Goal: Task Accomplishment & Management: Manage account settings

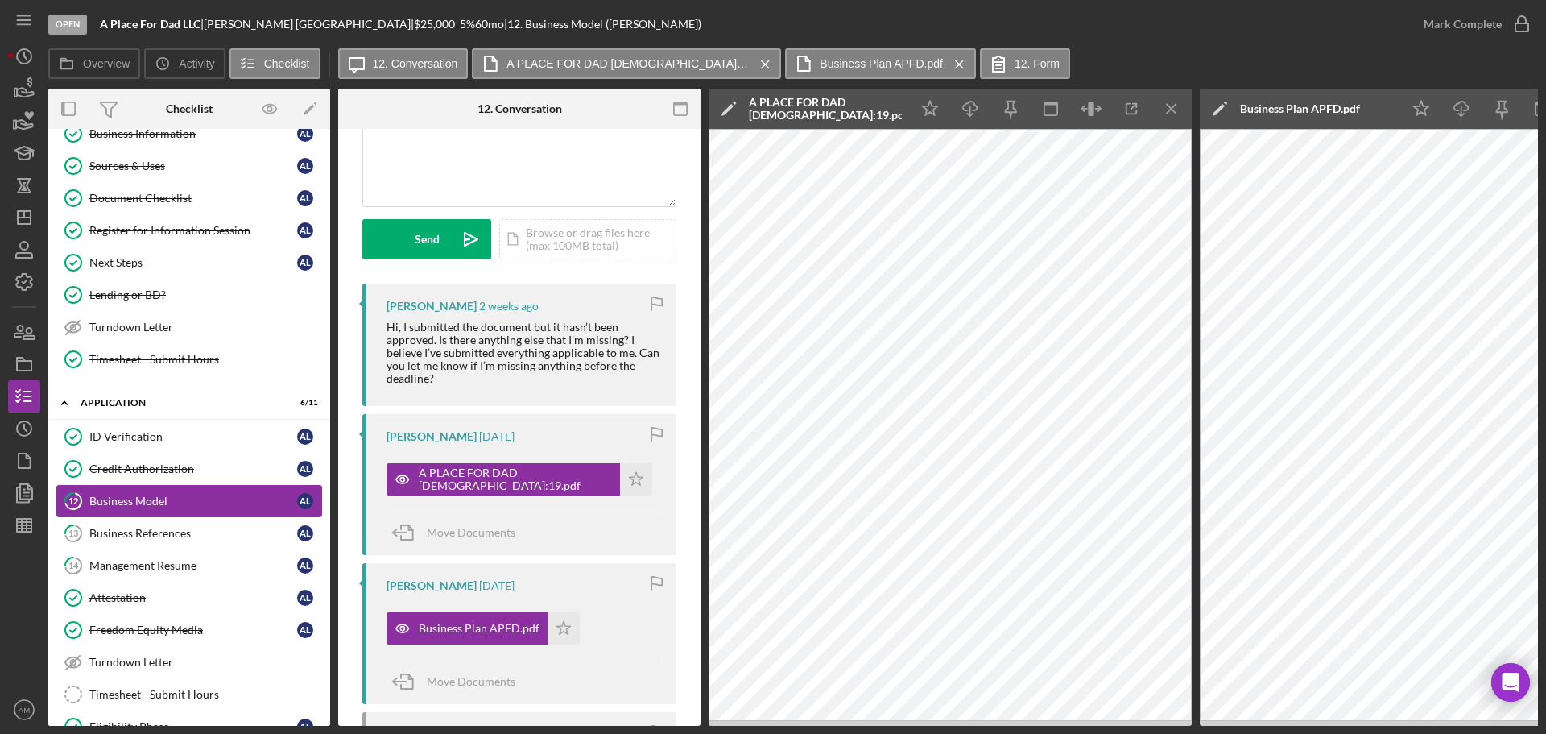
scroll to position [403, 0]
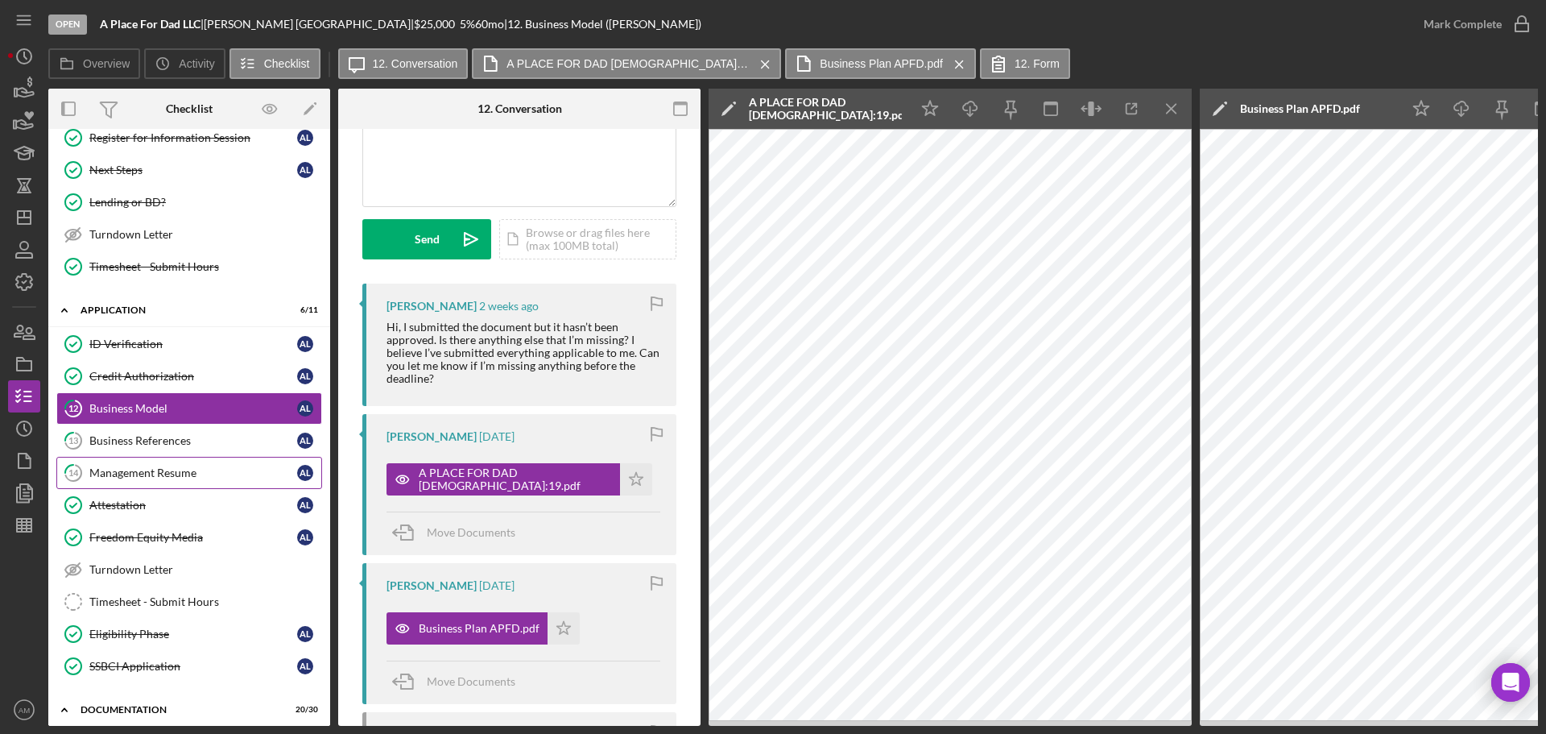
click at [149, 468] on div "Management Resume" at bounding box center [193, 472] width 208 height 13
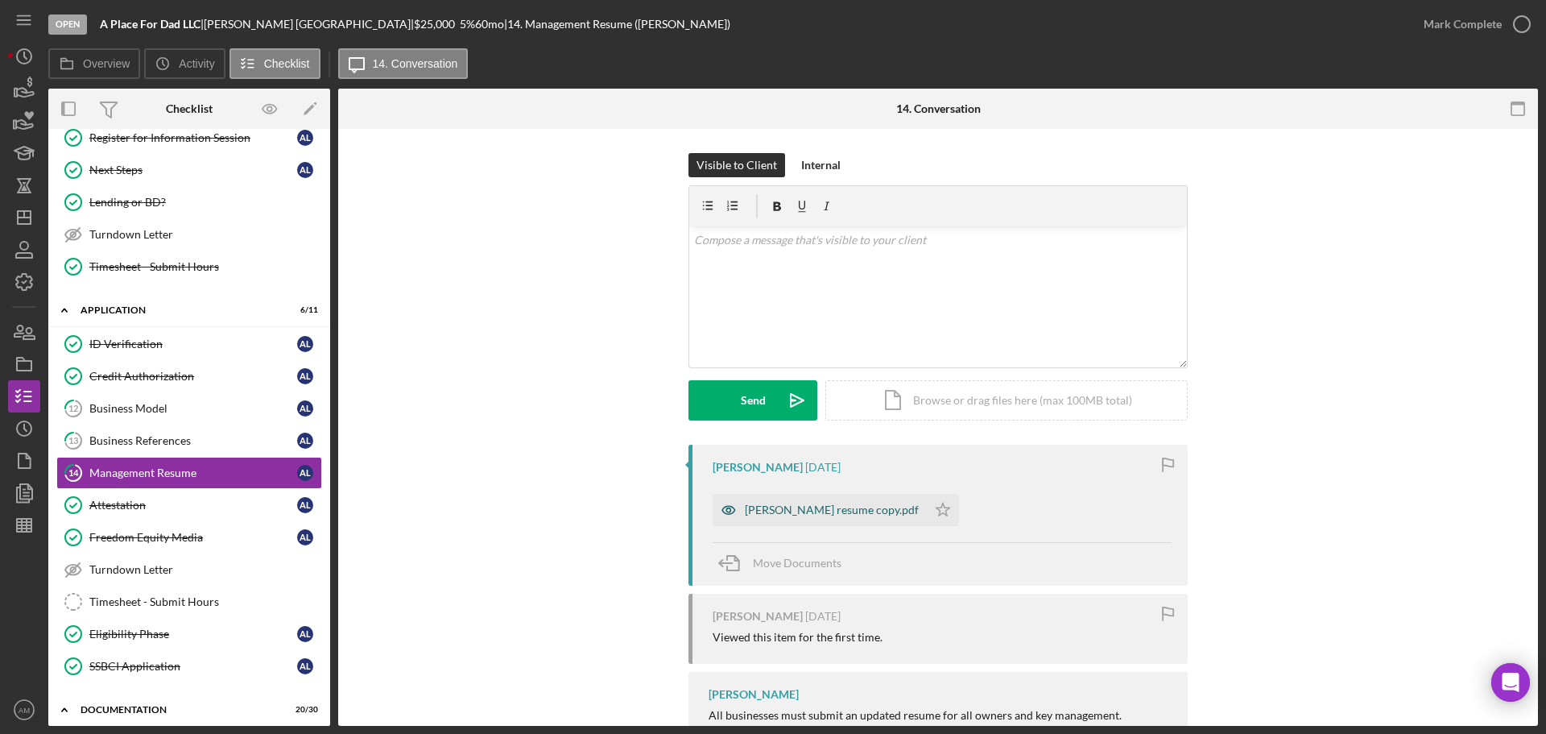
click at [810, 512] on div "[PERSON_NAME] resume copy.pdf" at bounding box center [832, 509] width 174 height 13
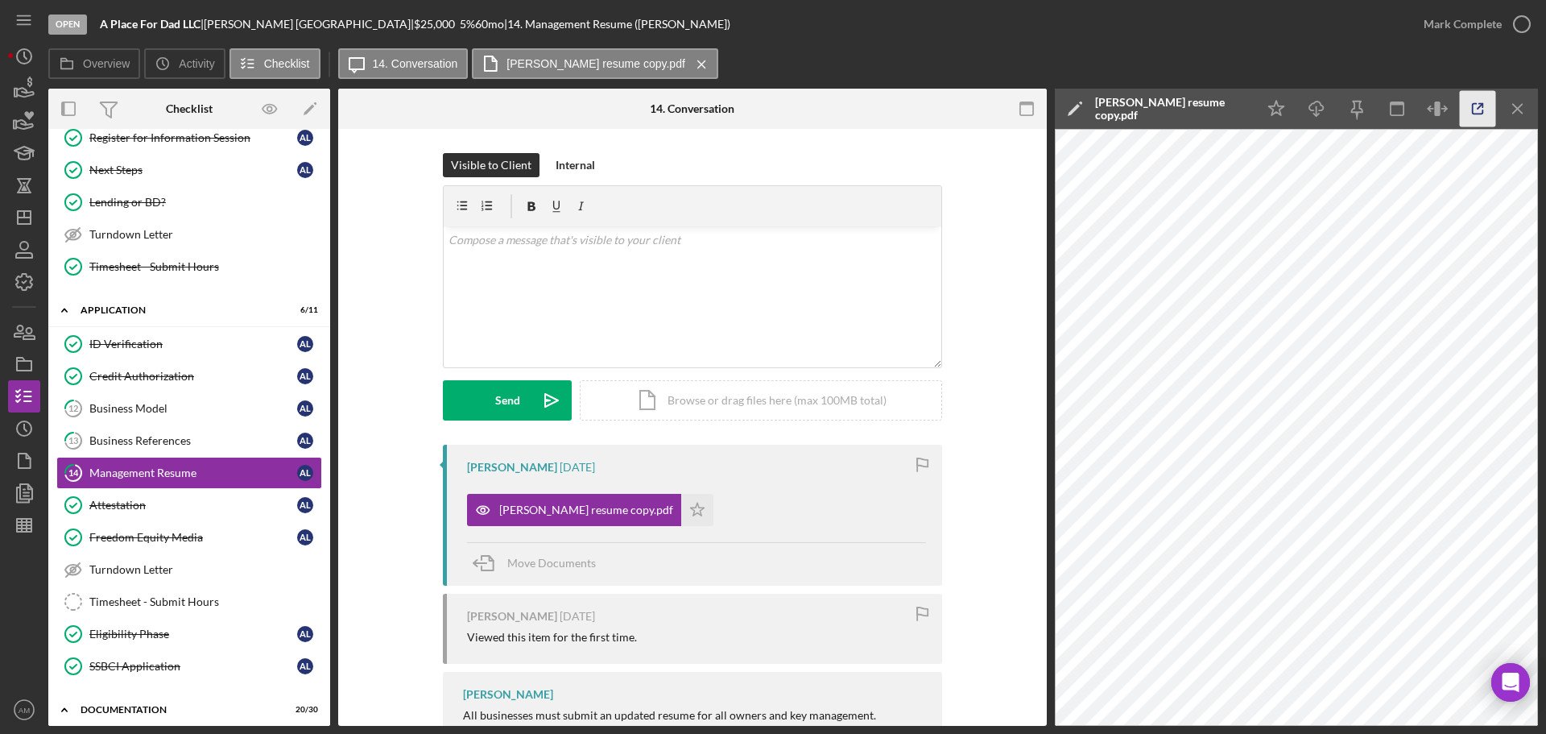
click at [1476, 104] on icon "button" at bounding box center [1478, 109] width 10 height 10
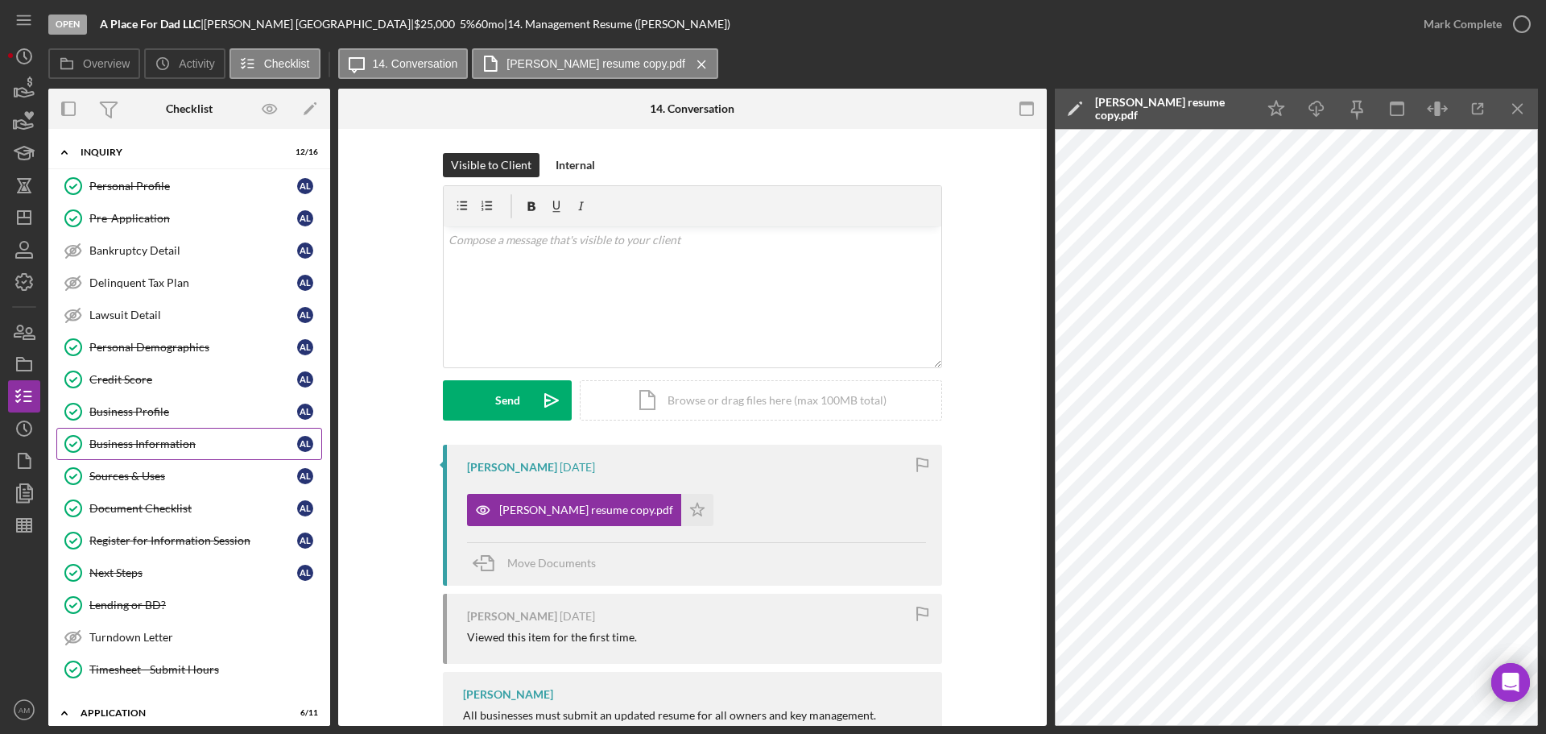
click at [141, 437] on div "Business Information" at bounding box center [193, 443] width 208 height 13
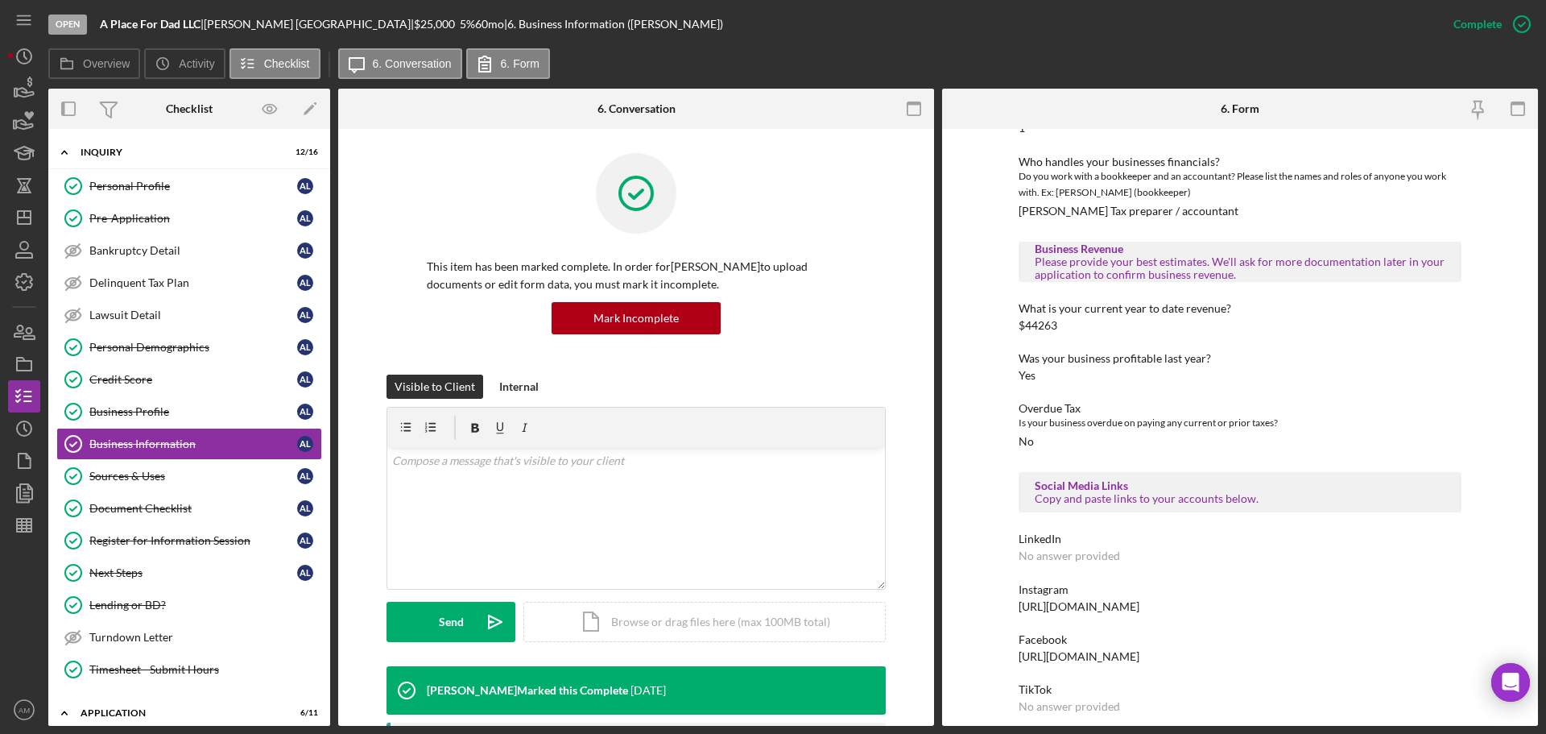
scroll to position [256, 0]
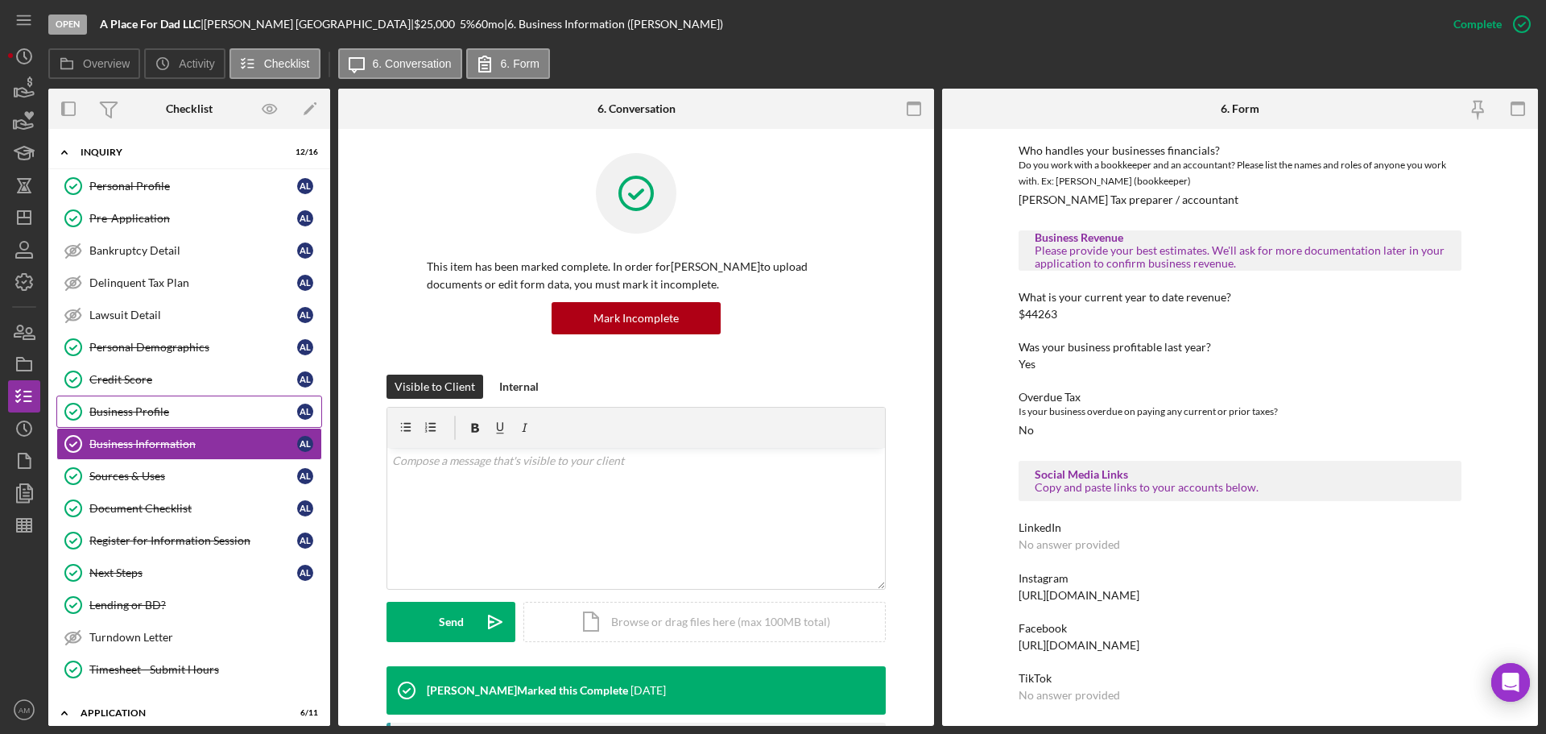
click at [132, 407] on div "Business Profile" at bounding box center [193, 411] width 208 height 13
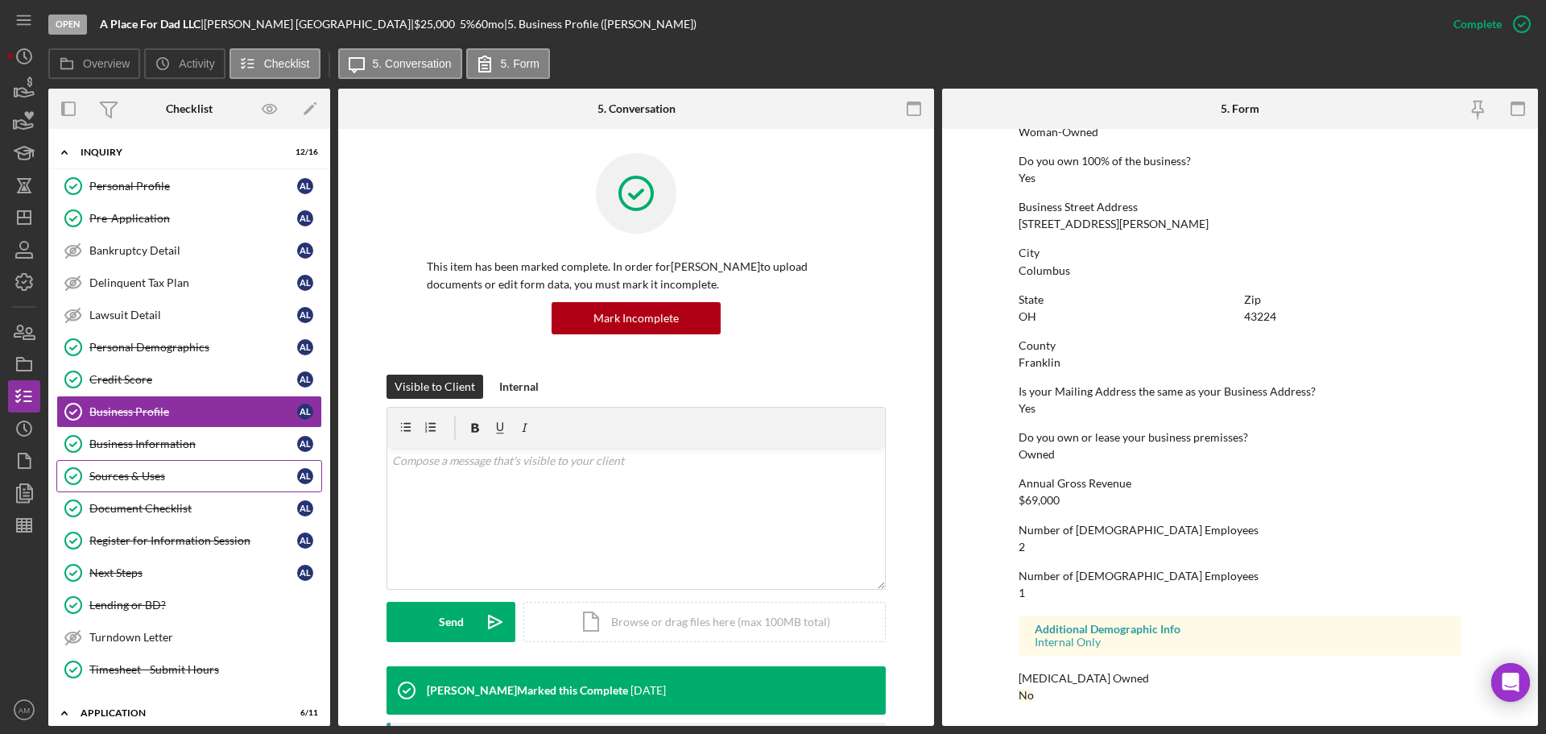
scroll to position [242, 0]
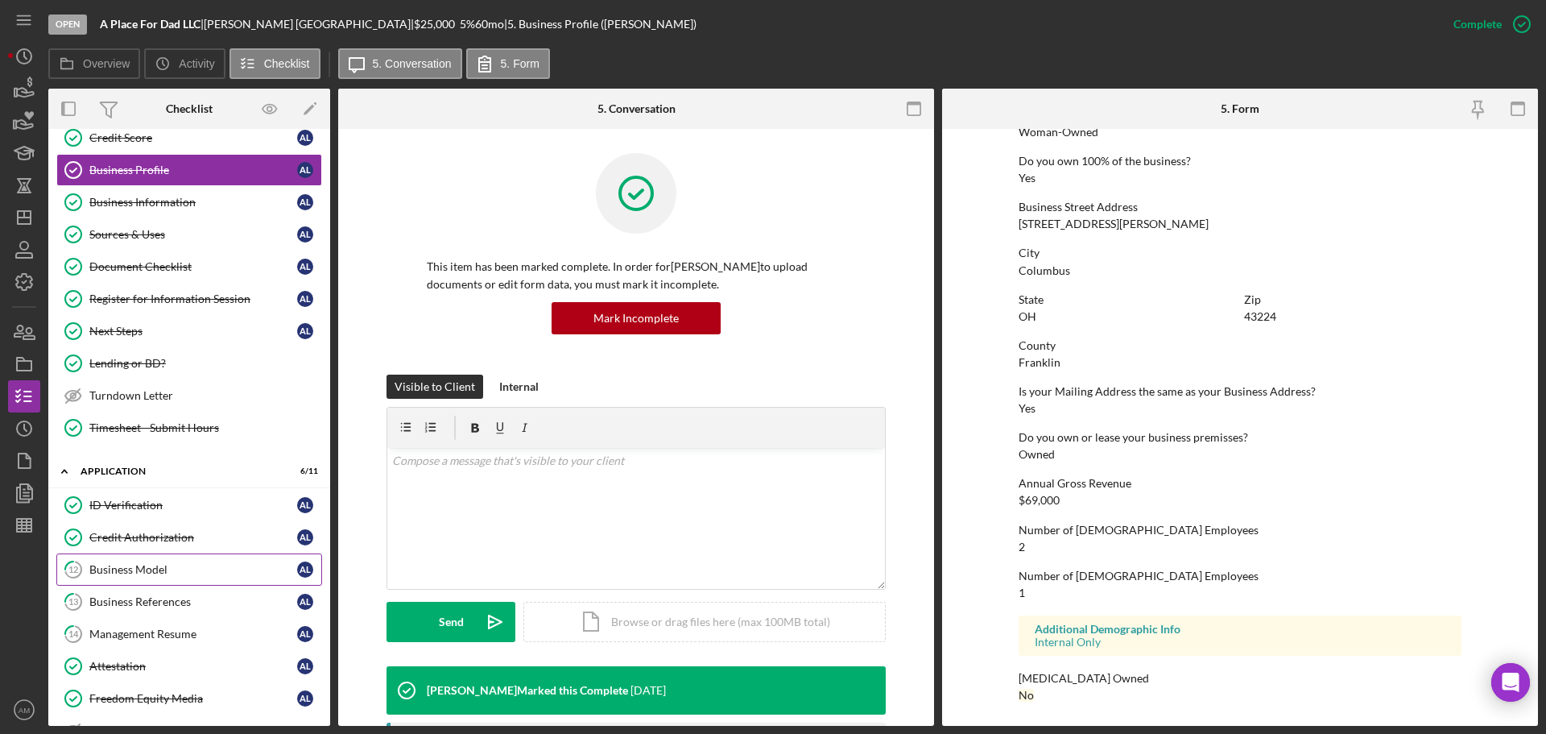
click at [127, 568] on div "Business Model" at bounding box center [193, 569] width 208 height 13
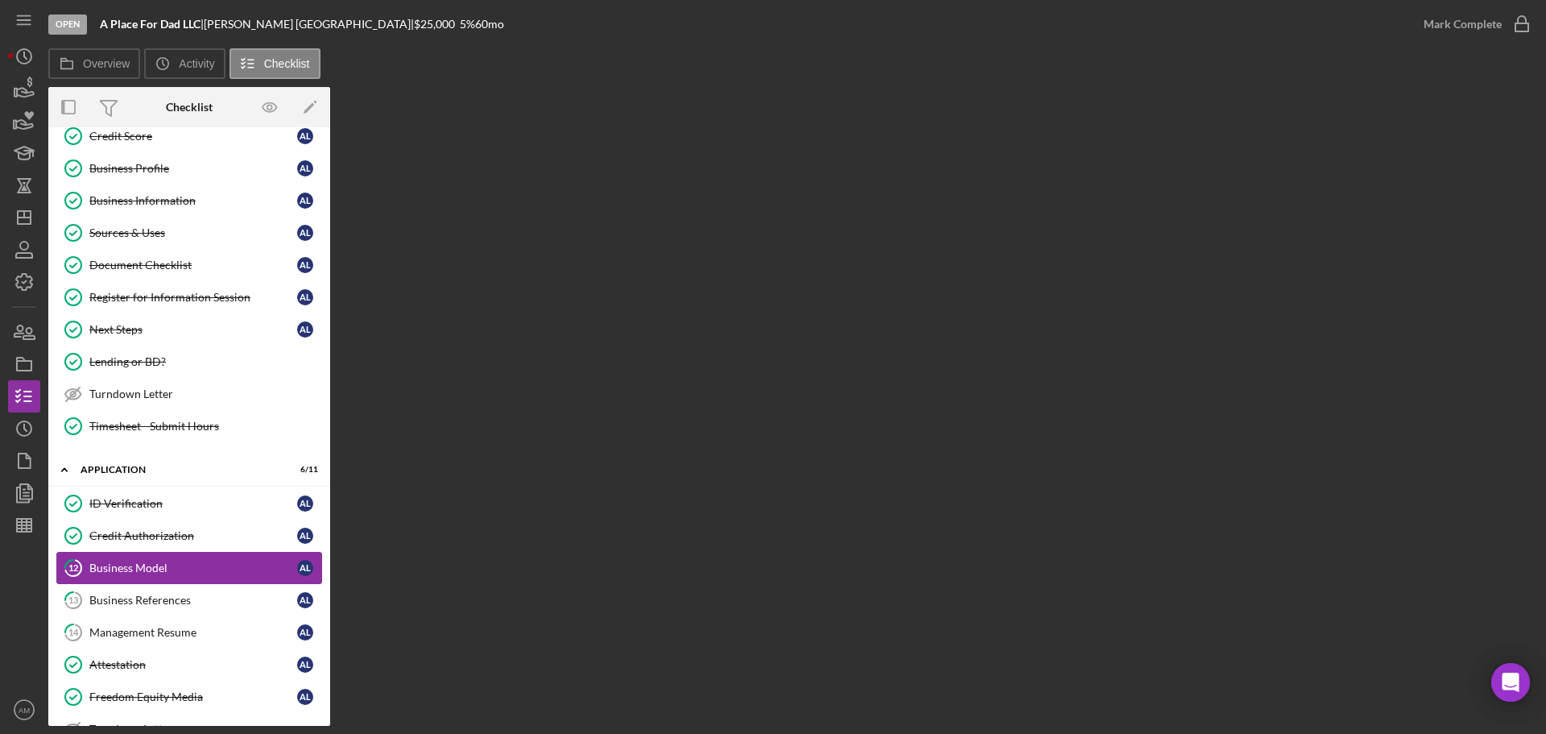
click at [127, 564] on div "Business Model" at bounding box center [193, 567] width 208 height 13
click at [130, 630] on div "Management Resume" at bounding box center [193, 632] width 208 height 13
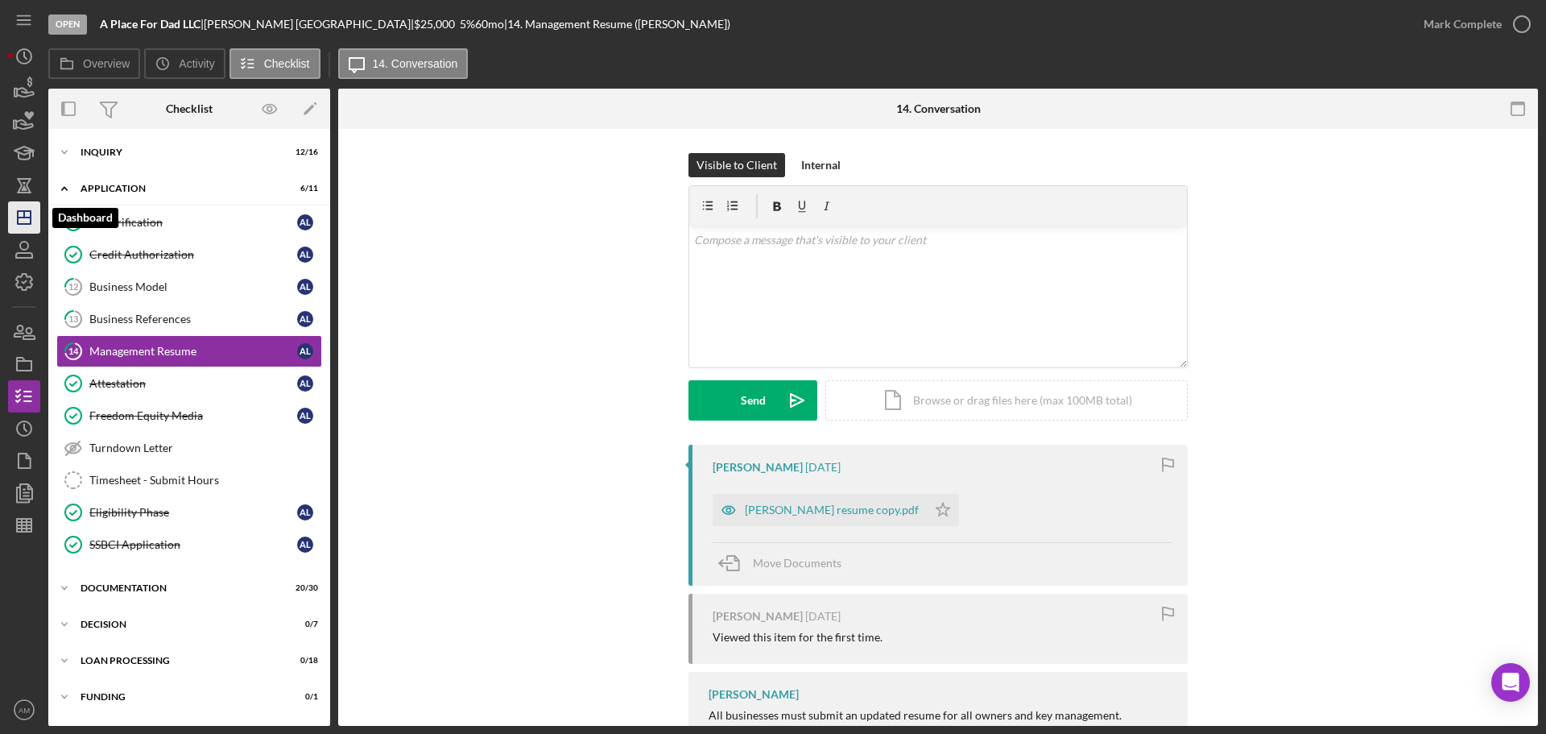
click at [26, 213] on icon "Icon/Dashboard" at bounding box center [24, 217] width 40 height 40
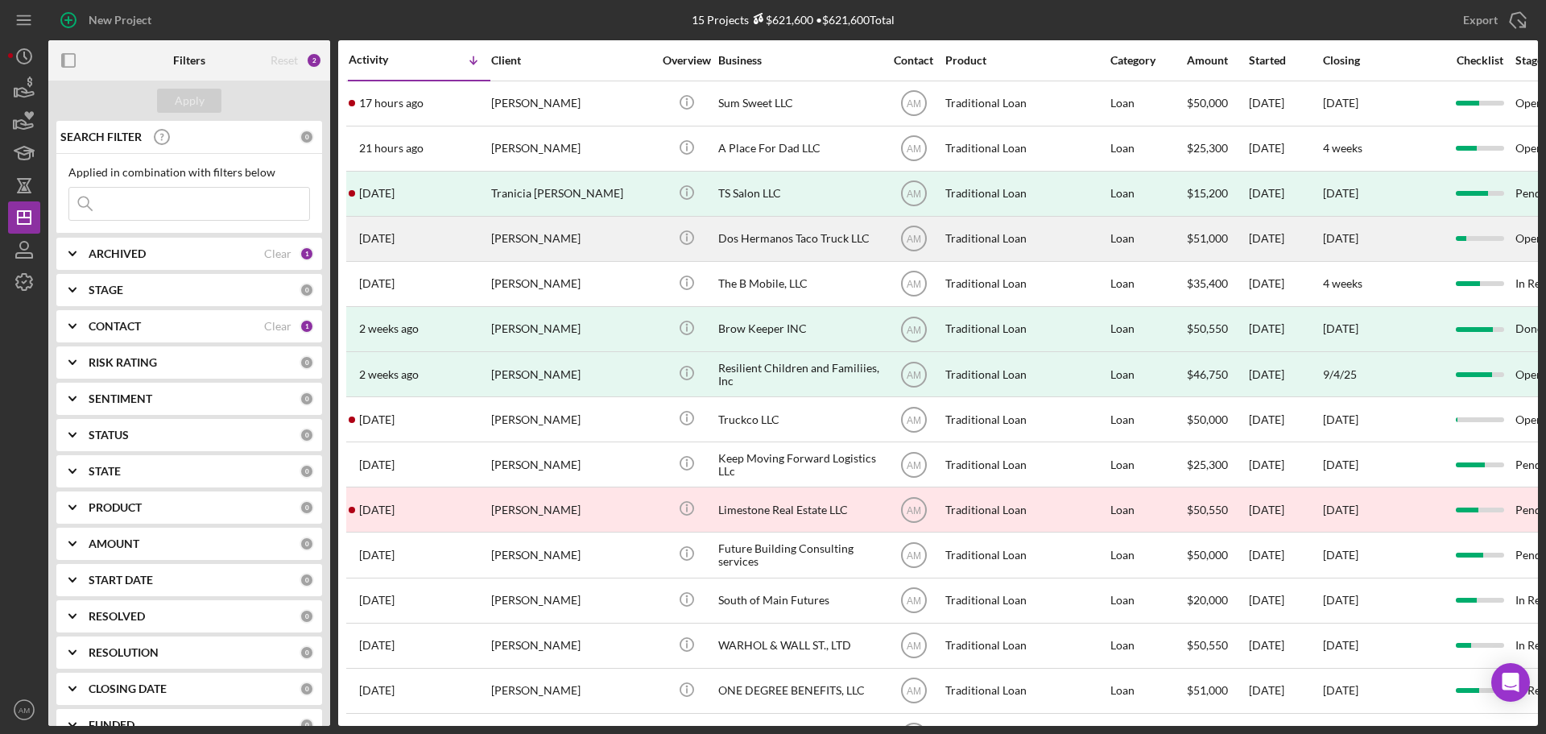
click at [530, 237] on div "[PERSON_NAME]" at bounding box center [571, 238] width 161 height 43
